Goal: Task Accomplishment & Management: Complete application form

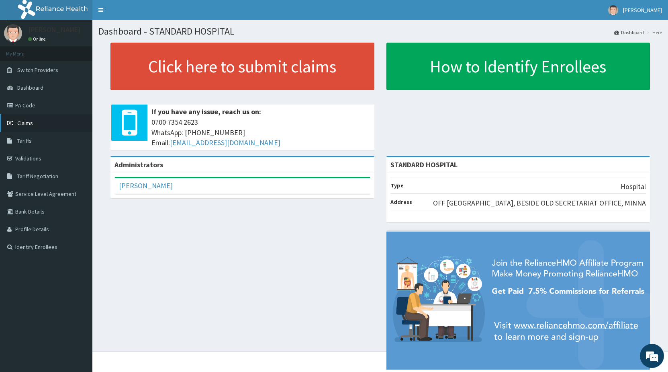
click at [25, 124] on span "Claims" at bounding box center [25, 122] width 16 height 7
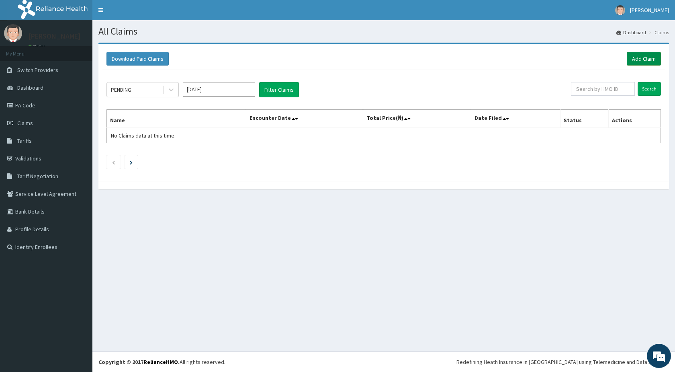
click at [639, 63] on link "Add Claim" at bounding box center [644, 59] width 34 height 14
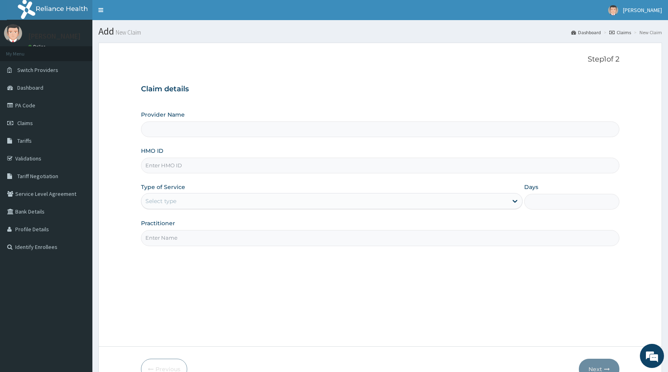
type input "STANDARD HOSPITAL"
click at [176, 165] on input "HMO ID" at bounding box center [380, 166] width 479 height 16
type input "f"
type input "FBL/10273/A"
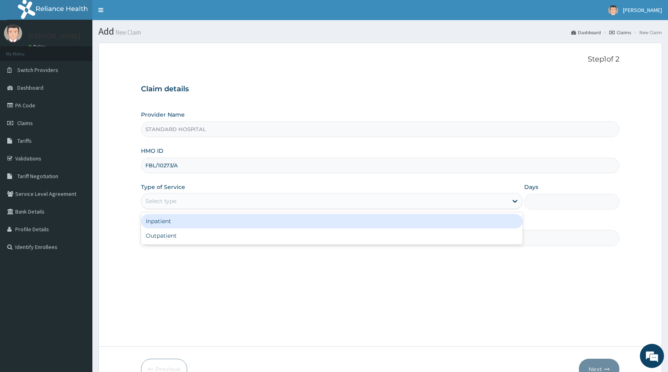
click at [216, 196] on div "Select type" at bounding box center [324, 201] width 366 height 13
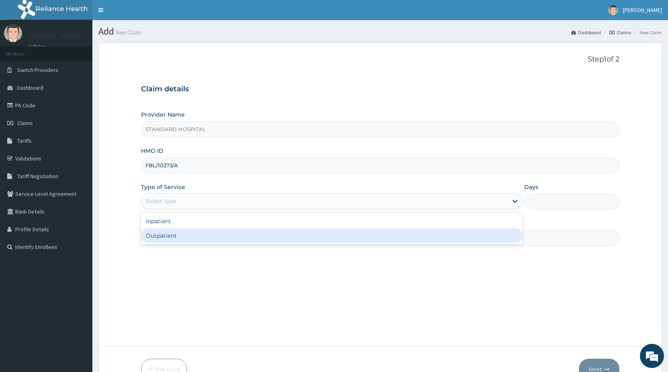
click at [199, 236] on div "Outpatient" at bounding box center [331, 235] width 381 height 14
type input "1"
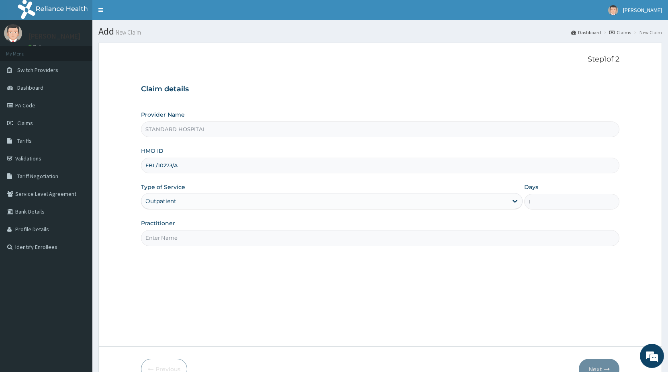
click at [198, 237] on input "Practitioner" at bounding box center [380, 238] width 479 height 16
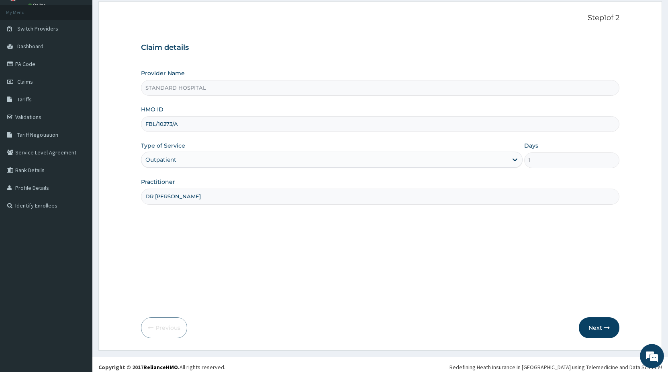
scroll to position [47, 0]
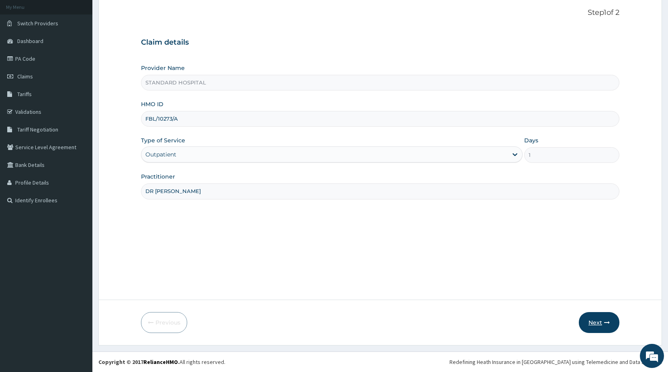
type input "DR OLUKOWI"
click at [597, 325] on button "Next" at bounding box center [599, 322] width 41 height 21
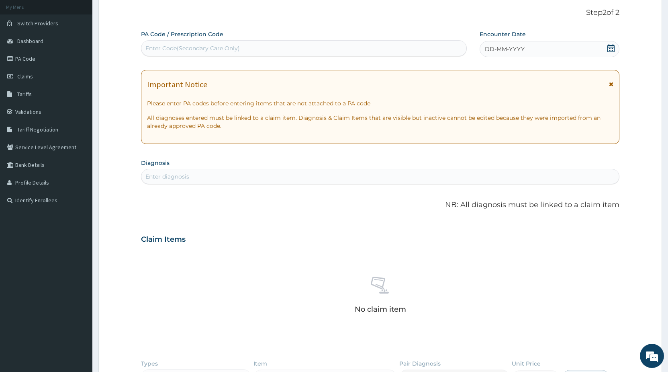
click at [612, 47] on icon at bounding box center [611, 48] width 7 height 8
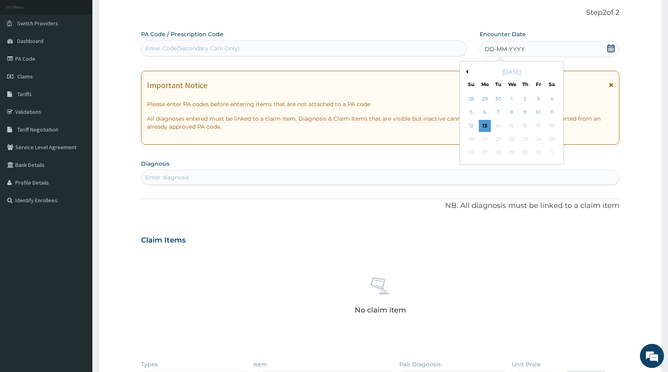
click at [466, 71] on button "Previous Month" at bounding box center [466, 72] width 4 height 4
click at [554, 125] on div "20" at bounding box center [552, 126] width 12 height 12
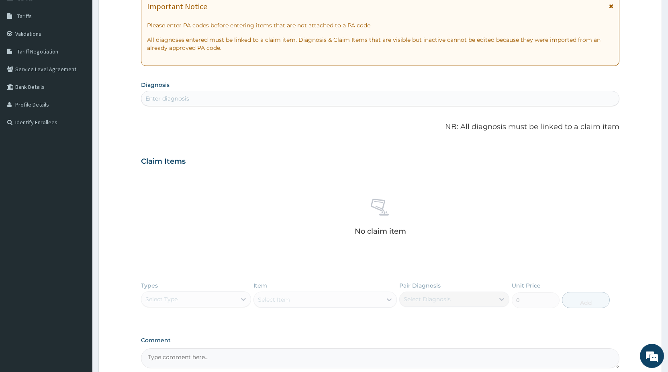
scroll to position [129, 0]
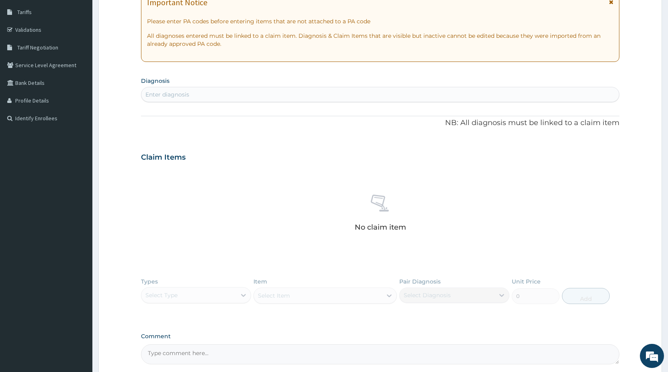
click at [319, 93] on div "Enter diagnosis" at bounding box center [380, 94] width 478 height 13
type input "PEP"
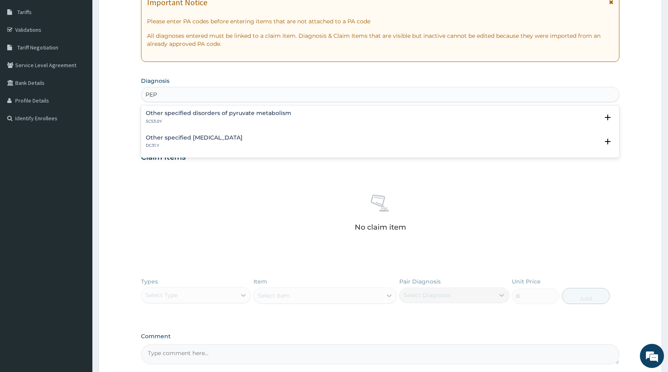
click at [238, 140] on h4 "Other specified acute pancreatitis" at bounding box center [194, 138] width 97 height 6
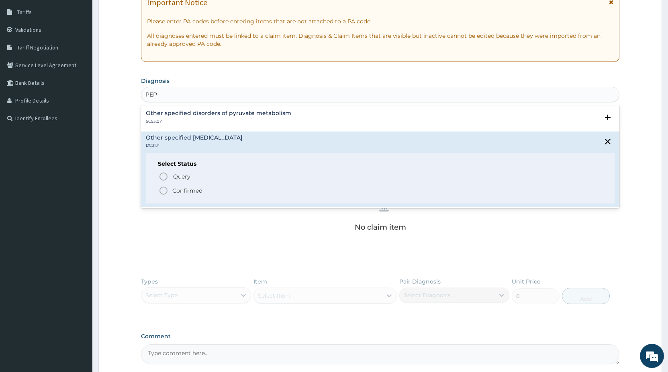
click at [202, 195] on p "Confirmed" at bounding box center [187, 190] width 30 height 8
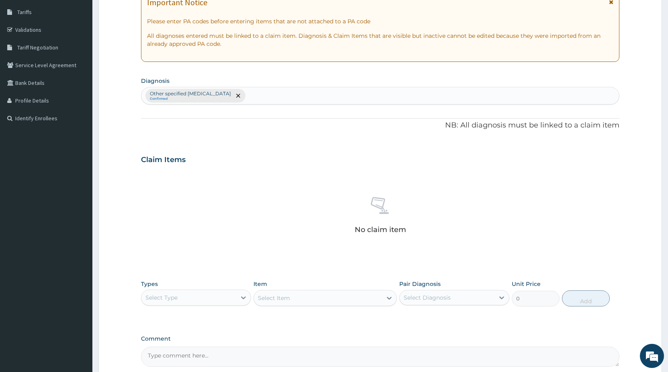
scroll to position [208, 0]
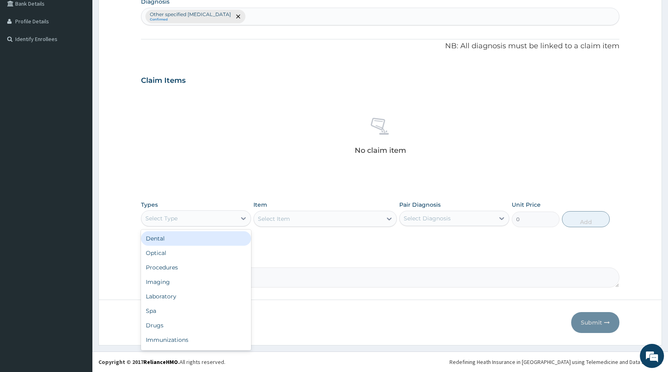
click at [195, 214] on div "Select Type" at bounding box center [188, 218] width 95 height 13
click at [184, 265] on div "Procedures" at bounding box center [196, 267] width 110 height 14
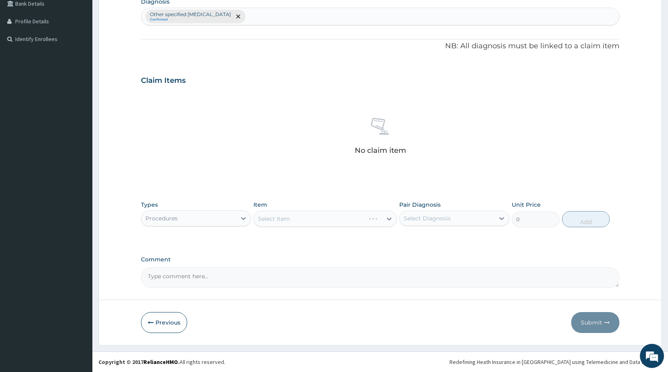
click at [273, 217] on div "Select Item" at bounding box center [325, 219] width 143 height 16
click at [231, 216] on div "Procedures" at bounding box center [188, 218] width 95 height 13
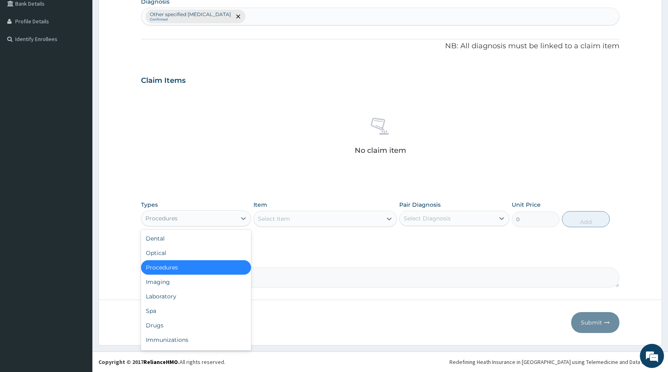
click at [180, 267] on div "Procedures" at bounding box center [196, 267] width 110 height 14
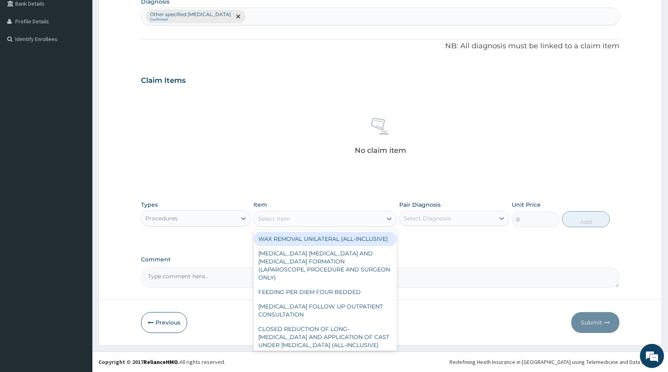
click at [300, 220] on div "Select Item" at bounding box center [318, 218] width 128 height 13
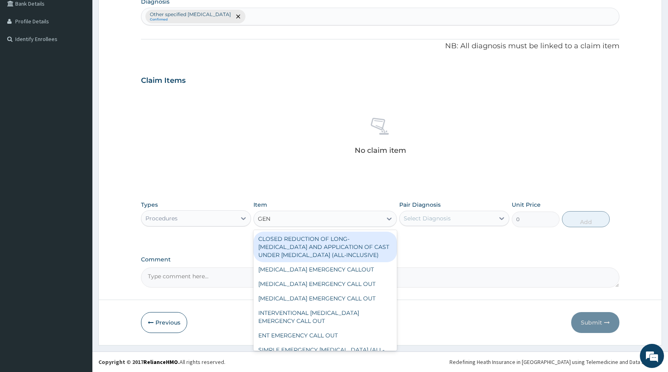
type input "GENE"
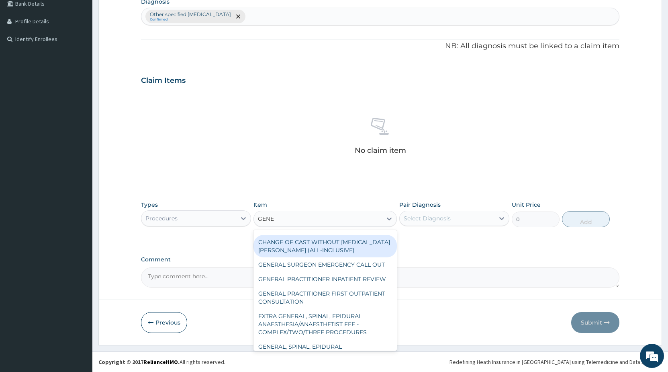
scroll to position [87, 0]
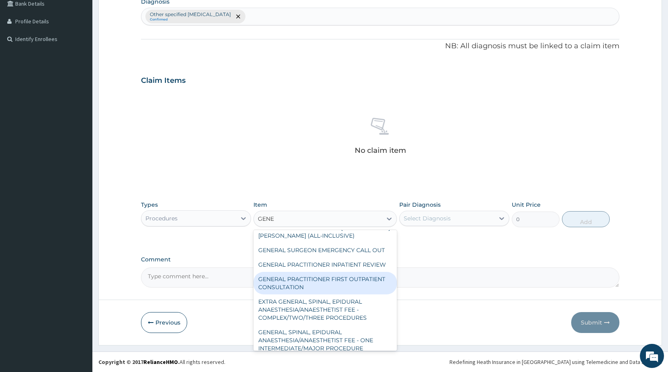
click at [352, 294] on div "GENERAL PRACTITIONER FIRST OUTPATIENT CONSULTATION" at bounding box center [325, 283] width 143 height 23
type input "4500"
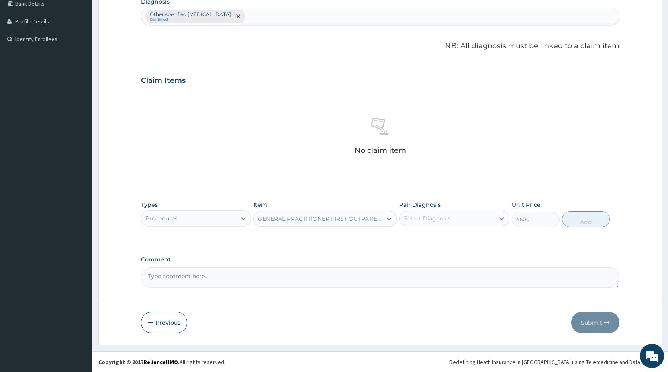
click at [413, 220] on div "Select Diagnosis" at bounding box center [427, 218] width 47 height 8
click at [417, 246] on label "Other specified acute pancreatitis" at bounding box center [459, 242] width 92 height 16
checkbox input "true"
click at [581, 218] on button "Add" at bounding box center [586, 219] width 48 height 16
type input "0"
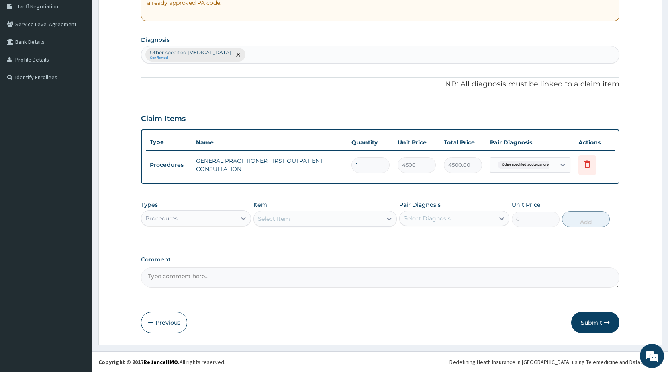
scroll to position [170, 0]
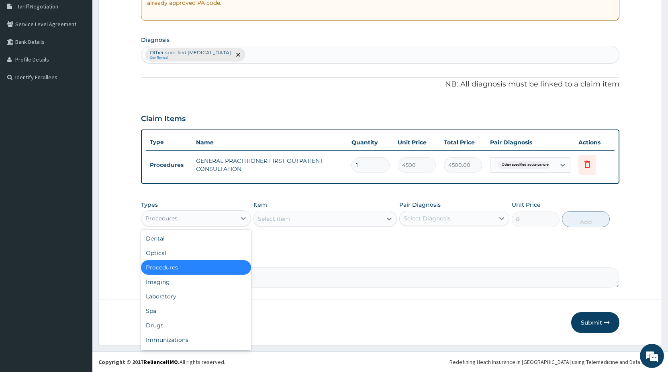
click at [195, 219] on div "Procedures" at bounding box center [188, 218] width 95 height 13
click at [167, 323] on div "Drugs" at bounding box center [196, 325] width 110 height 14
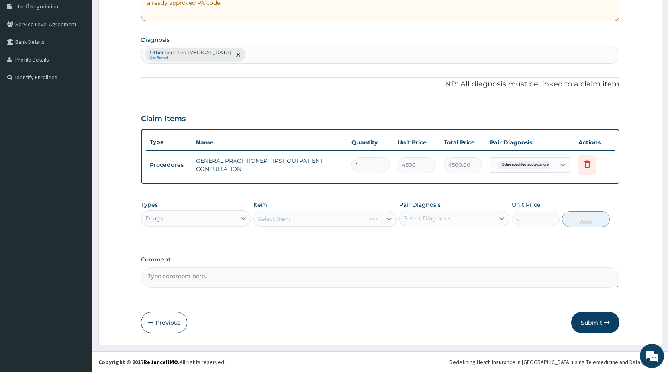
click at [304, 219] on div "Select Item" at bounding box center [325, 219] width 143 height 16
click at [290, 223] on div "Select Item" at bounding box center [325, 219] width 143 height 16
click at [280, 217] on div "Select Item" at bounding box center [325, 219] width 143 height 16
drag, startPoint x: 334, startPoint y: 284, endPoint x: 315, endPoint y: 251, distance: 38.3
click at [332, 283] on textarea "Comment" at bounding box center [380, 277] width 479 height 20
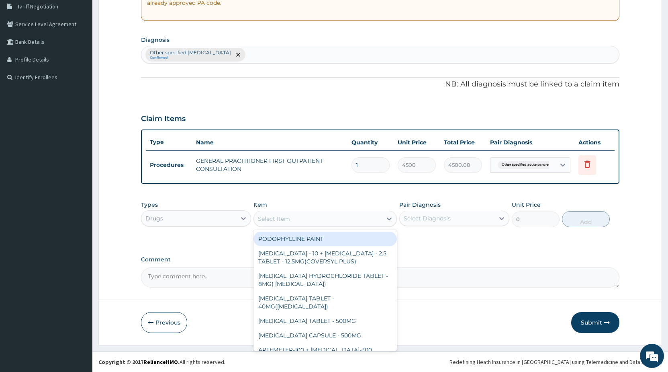
click at [306, 217] on div "Select Item" at bounding box center [318, 218] width 128 height 13
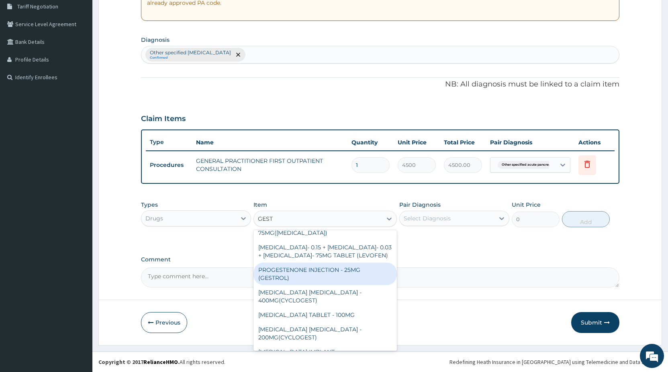
scroll to position [87, 0]
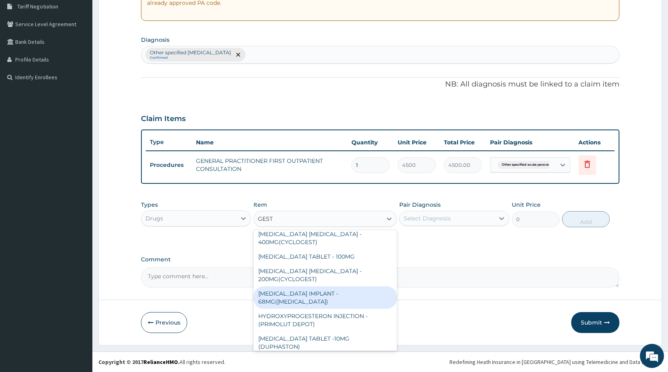
type input "GEST"
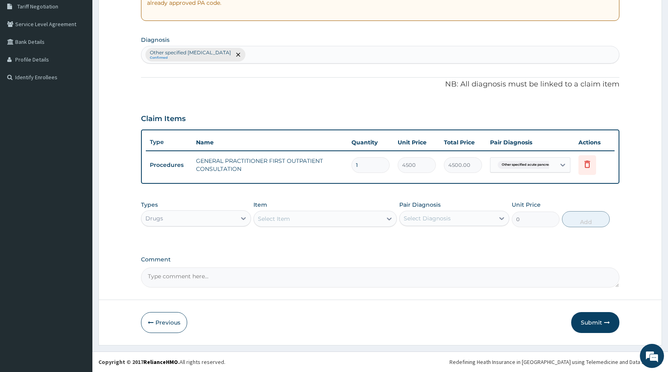
click at [304, 212] on div "Select Item" at bounding box center [318, 218] width 128 height 13
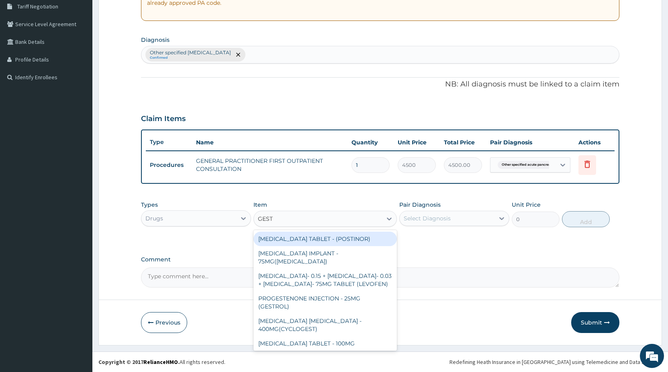
type input "GESTI"
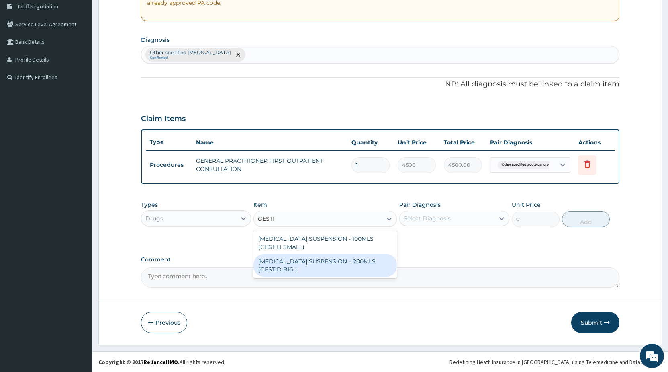
click at [360, 263] on div "ANTACID SUSPENSION – 200MLS (GESTID BIG )" at bounding box center [325, 265] width 143 height 23
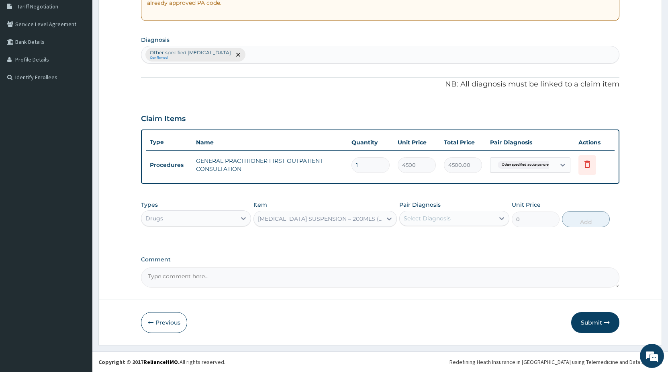
type input "1920"
drag, startPoint x: 416, startPoint y: 213, endPoint x: 416, endPoint y: 219, distance: 6.0
click at [416, 218] on div "Select Diagnosis" at bounding box center [447, 218] width 95 height 13
click at [408, 243] on input "checkbox" at bounding box center [406, 242] width 5 height 5
checkbox input "true"
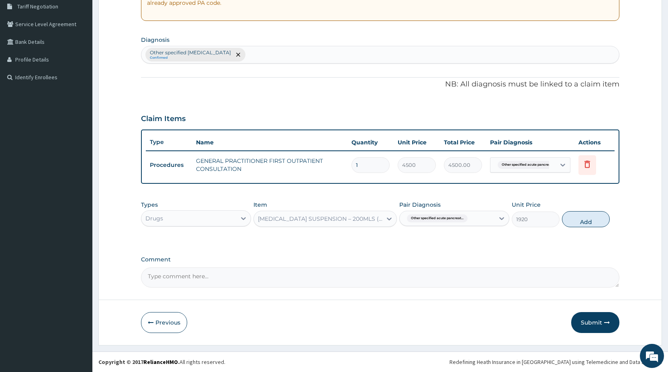
click at [250, 280] on textarea "Comment" at bounding box center [380, 277] width 479 height 20
type textarea "DIANOSIS PEPTIC ULCER"
click at [576, 222] on button "Add" at bounding box center [586, 219] width 48 height 16
type input "0"
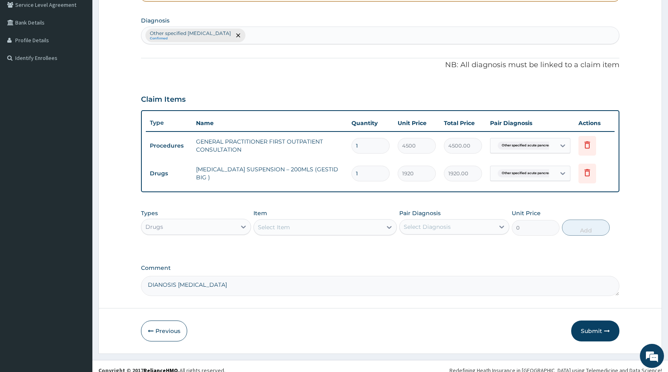
scroll to position [197, 0]
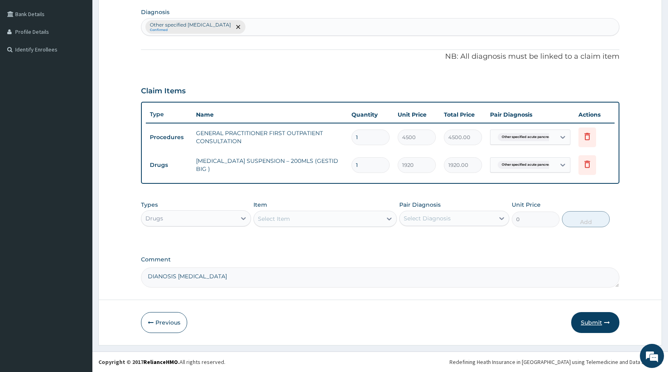
click at [590, 324] on button "Submit" at bounding box center [595, 322] width 48 height 21
click at [588, 323] on button "Submit" at bounding box center [595, 322] width 48 height 21
click at [598, 328] on button "Submit" at bounding box center [595, 322] width 48 height 21
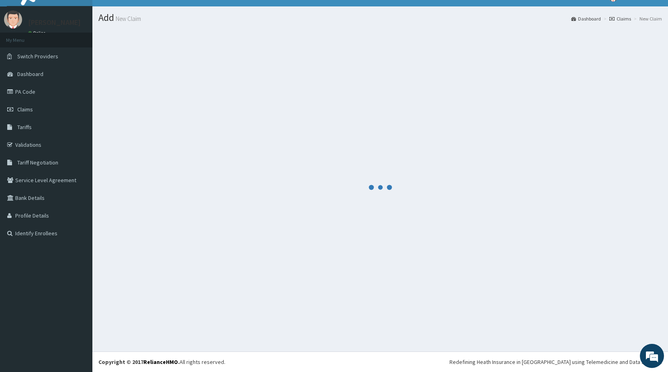
scroll to position [14, 0]
